Goal: Register for event/course

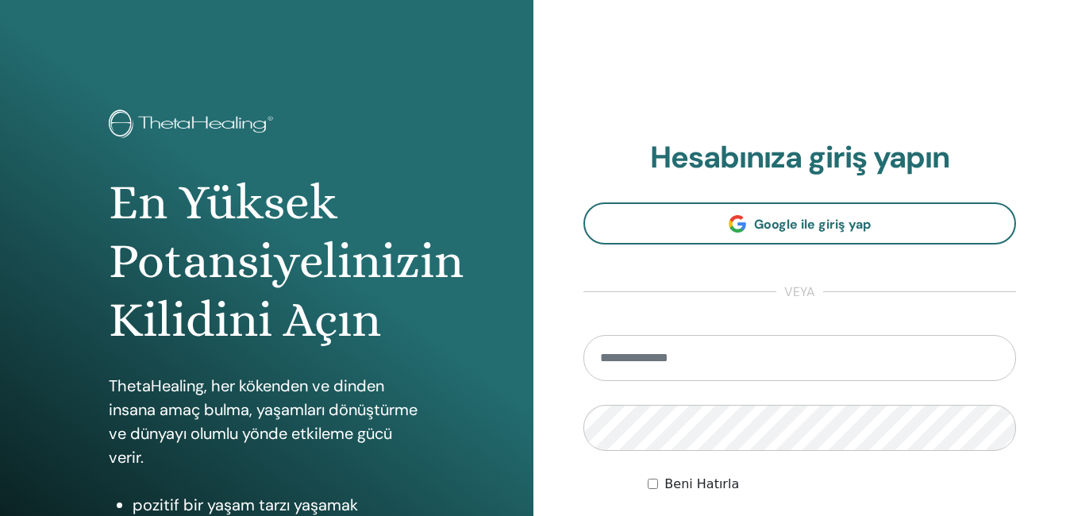
type input "**********"
click at [870, 361] on input "**********" at bounding box center [801, 358] width 434 height 46
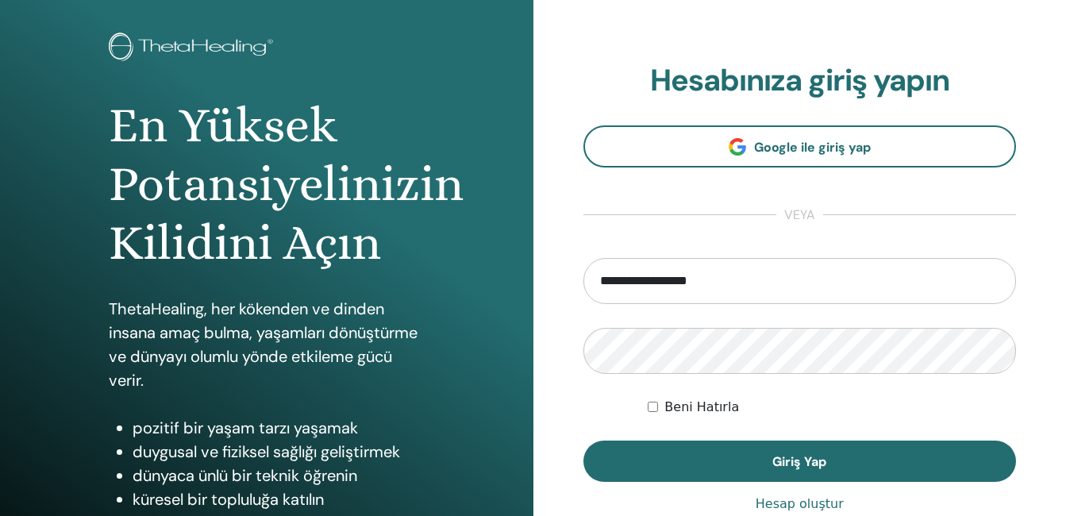
scroll to position [92, 0]
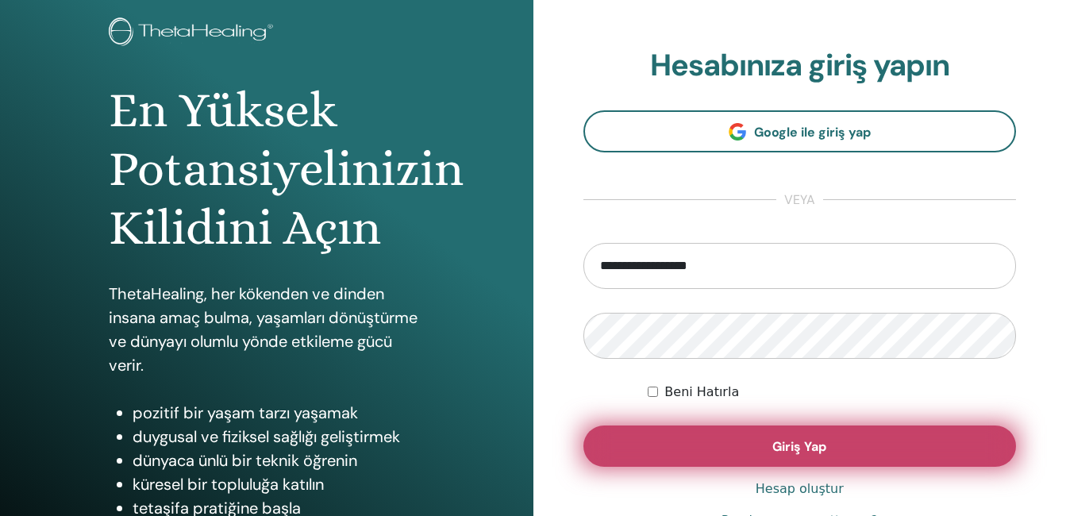
click at [690, 454] on button "Giriş Yap" at bounding box center [801, 446] width 434 height 41
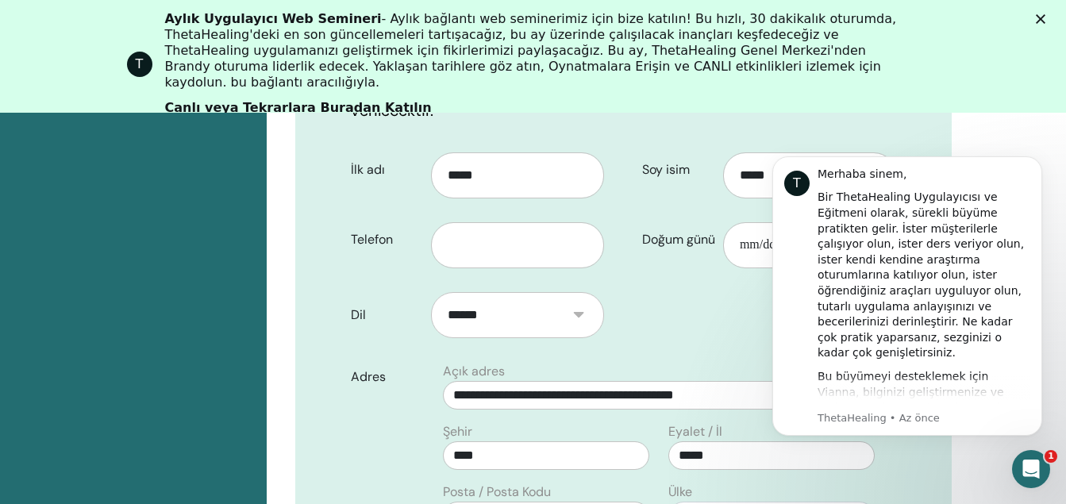
scroll to position [425, 0]
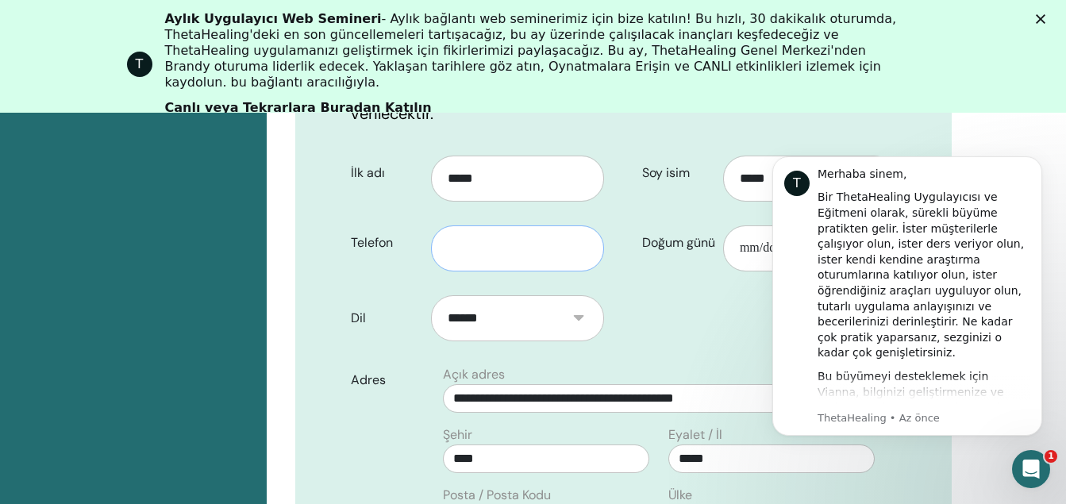
click at [564, 226] on input "text" at bounding box center [517, 249] width 173 height 46
type input "**********"
click html "T Merhaba sinem, Bir ThetaHealing Uygulayıcısı ve Eğitmeni olarak, sürekli büyü…"
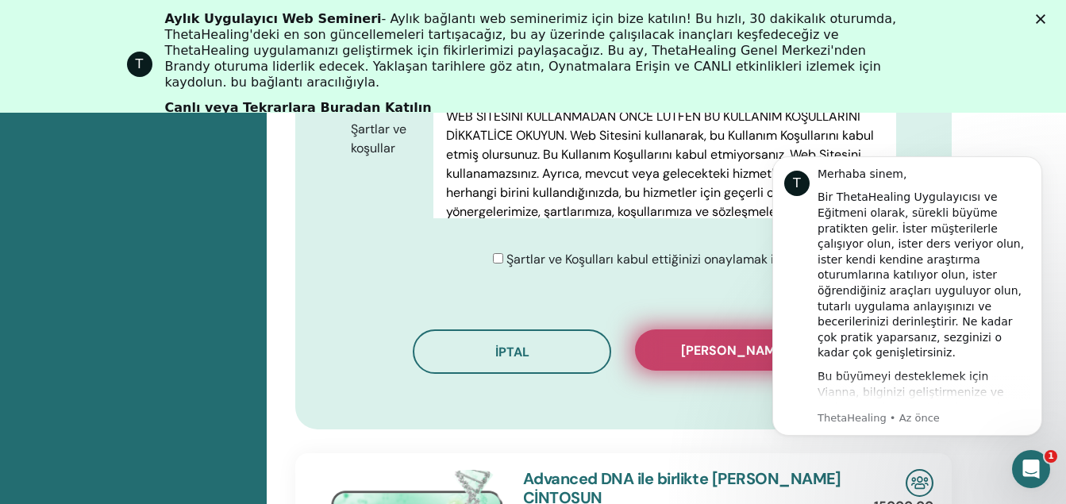
scroll to position [984, 0]
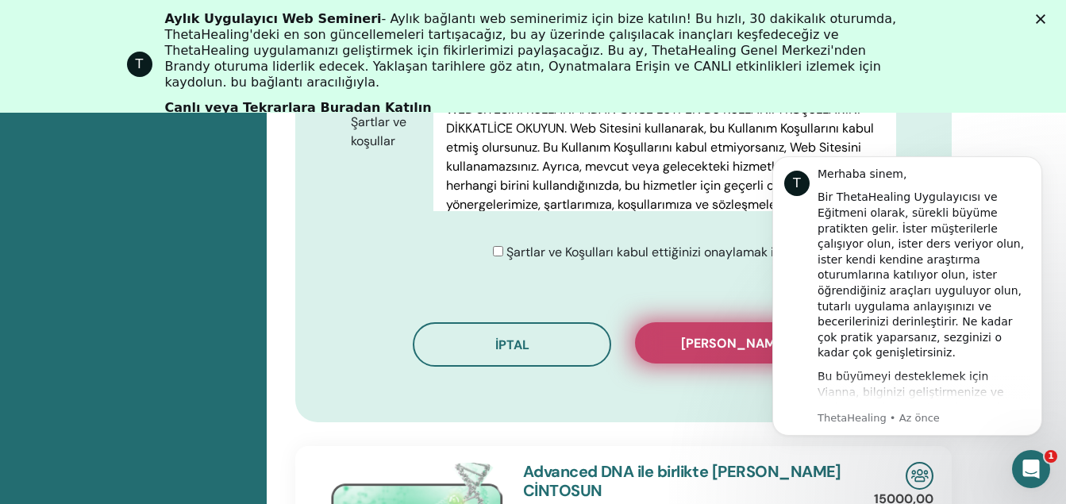
click at [699, 335] on span "[PERSON_NAME]" at bounding box center [734, 343] width 106 height 17
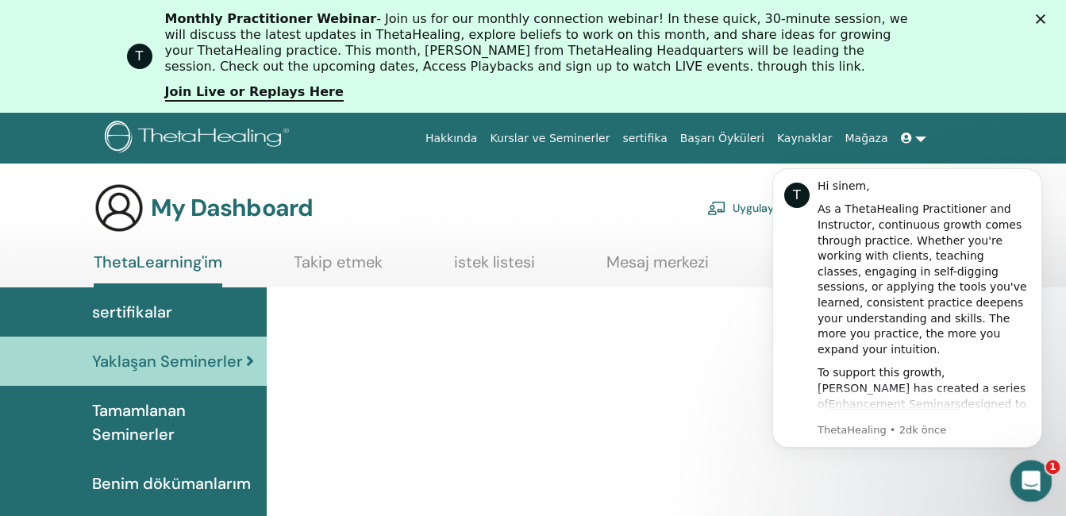
click at [1020, 484] on icon "Intercom Messenger uygulamasını aç" at bounding box center [1029, 479] width 26 height 26
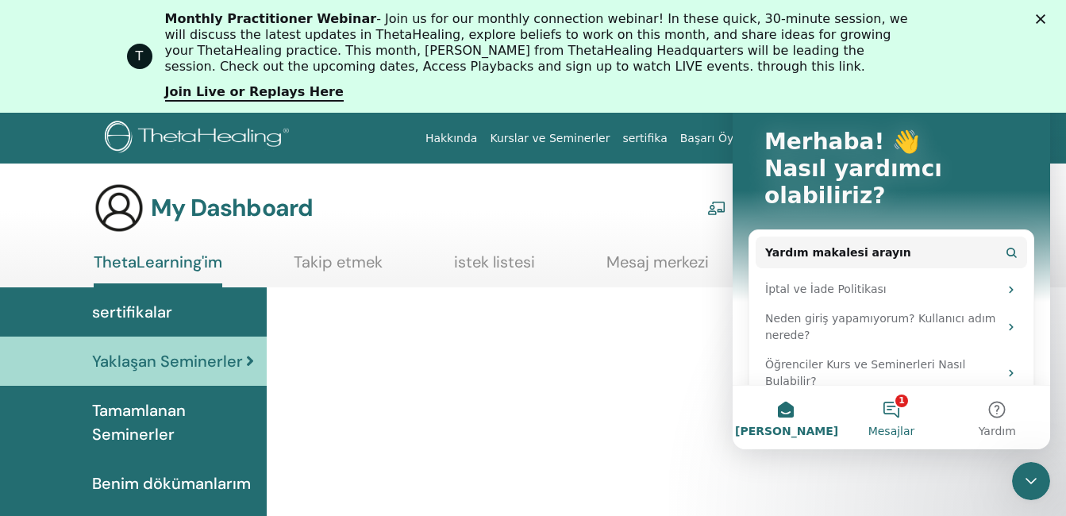
click at [901, 414] on button "1 Mesajlar" at bounding box center [892, 418] width 106 height 64
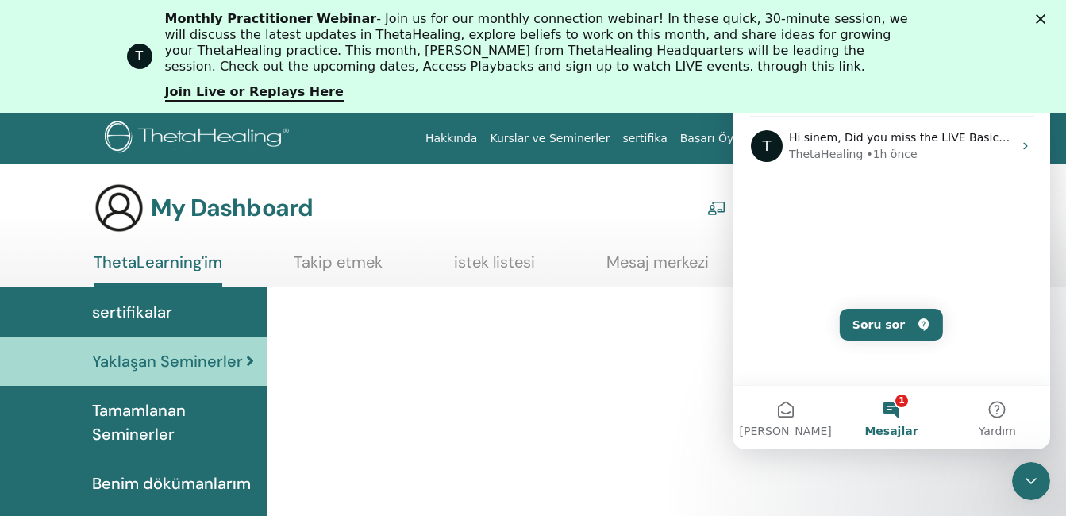
click at [220, 314] on div "sertifikalar" at bounding box center [133, 312] width 241 height 24
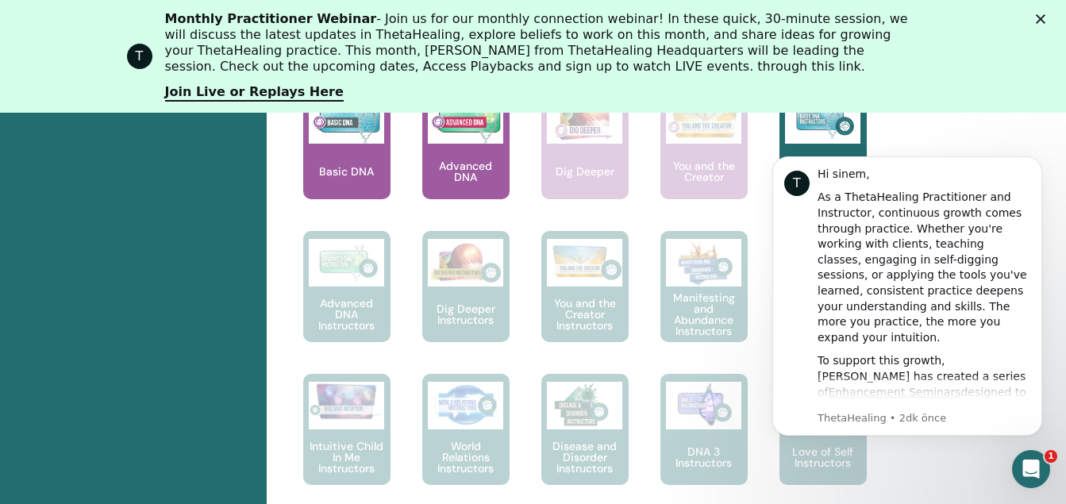
scroll to position [829, 0]
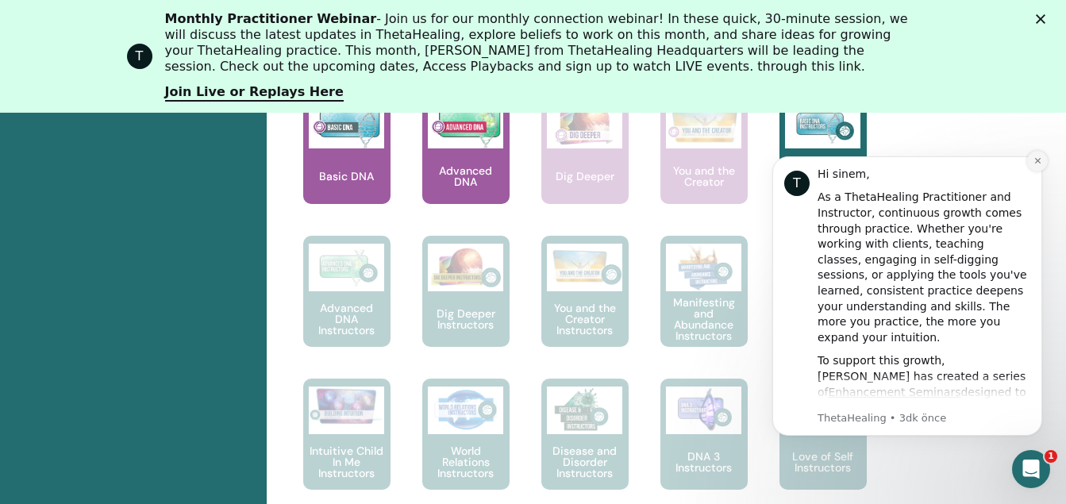
click at [1034, 160] on icon "Dismiss notification" at bounding box center [1038, 160] width 9 height 9
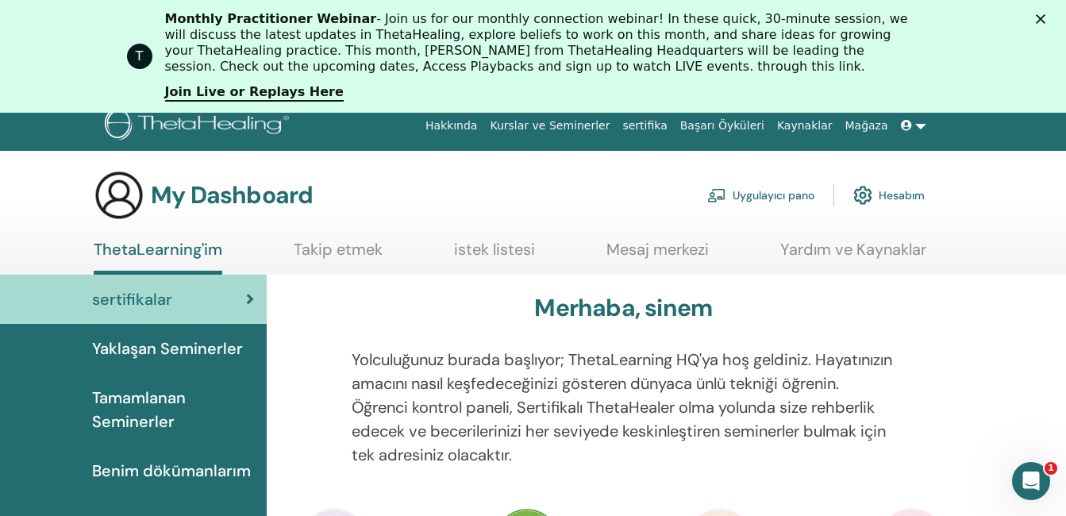
scroll to position [0, 0]
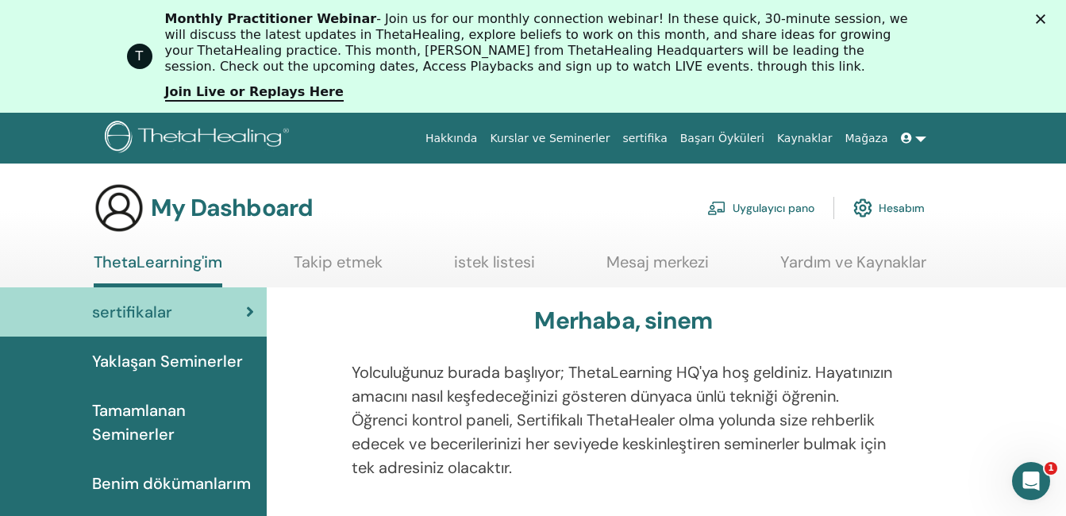
click at [669, 193] on div "My Dashboard Uygulayıcı pano Hesabım" at bounding box center [509, 208] width 831 height 51
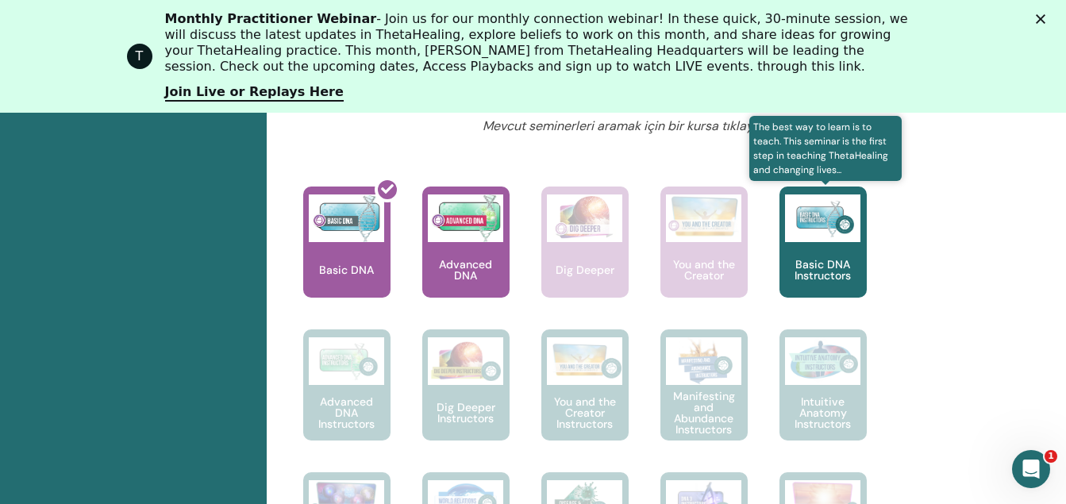
scroll to position [762, 0]
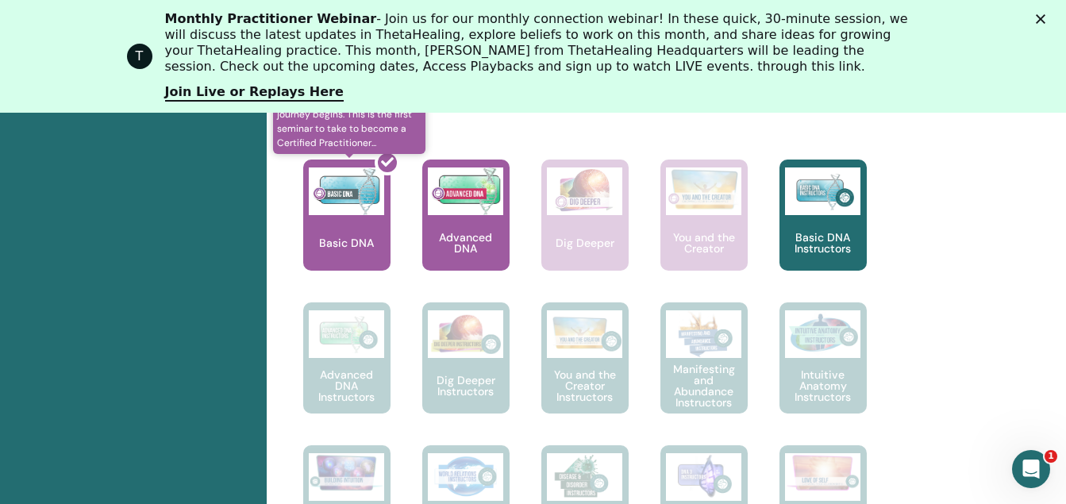
click at [334, 223] on div at bounding box center [356, 221] width 87 height 143
